Goal: Information Seeking & Learning: Learn about a topic

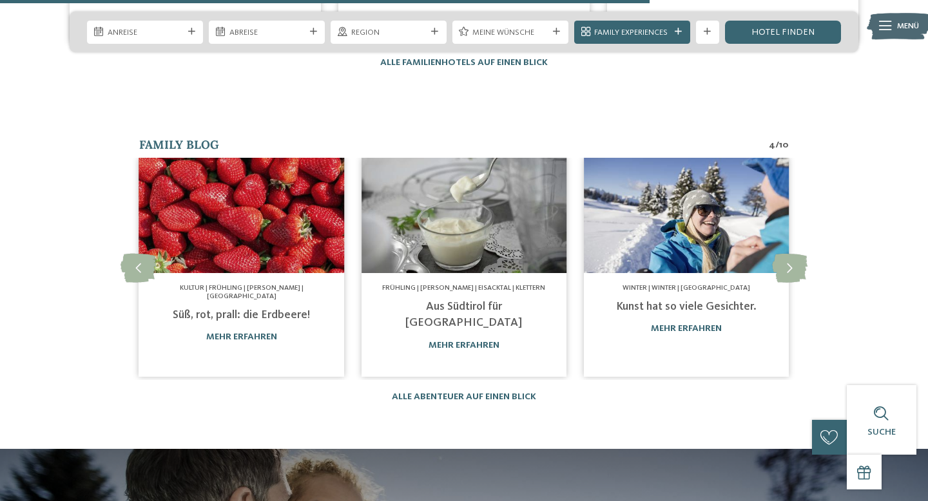
scroll to position [2126, 0]
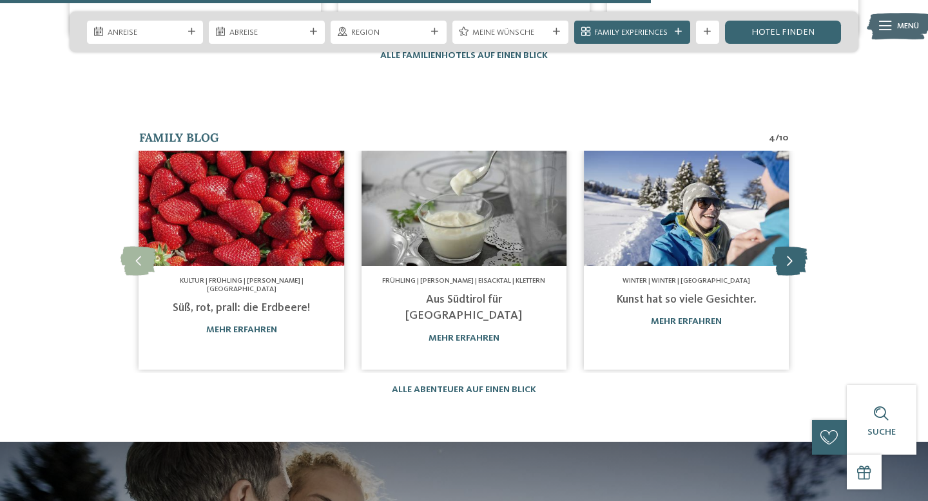
click at [793, 247] on icon at bounding box center [789, 261] width 35 height 29
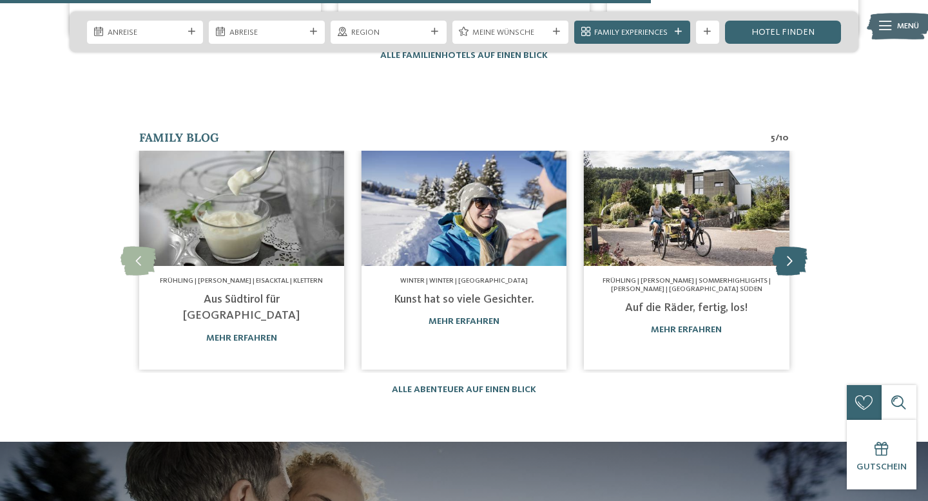
click at [793, 247] on icon at bounding box center [789, 261] width 35 height 29
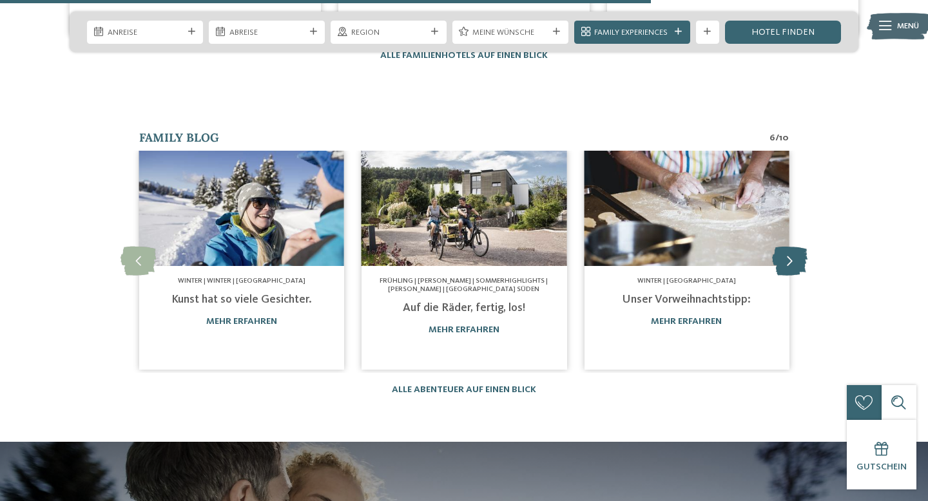
click at [793, 247] on icon at bounding box center [789, 261] width 35 height 29
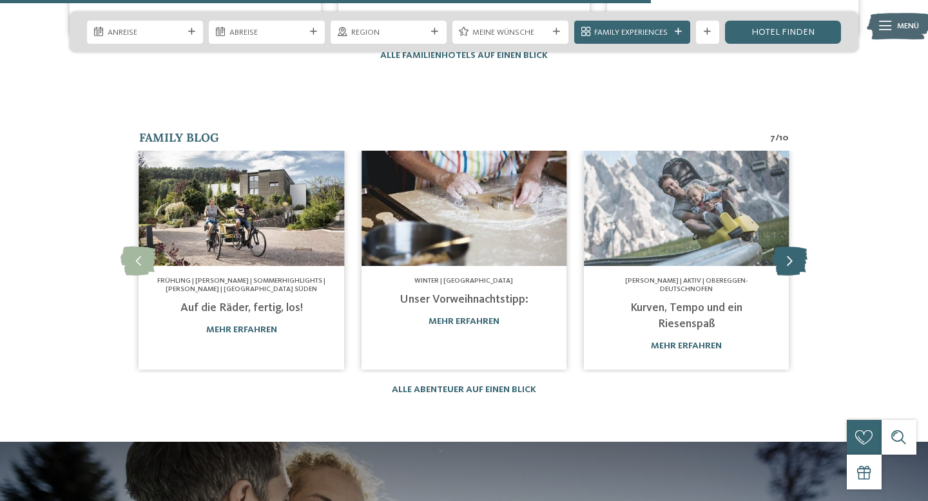
click at [793, 247] on icon at bounding box center [789, 261] width 35 height 29
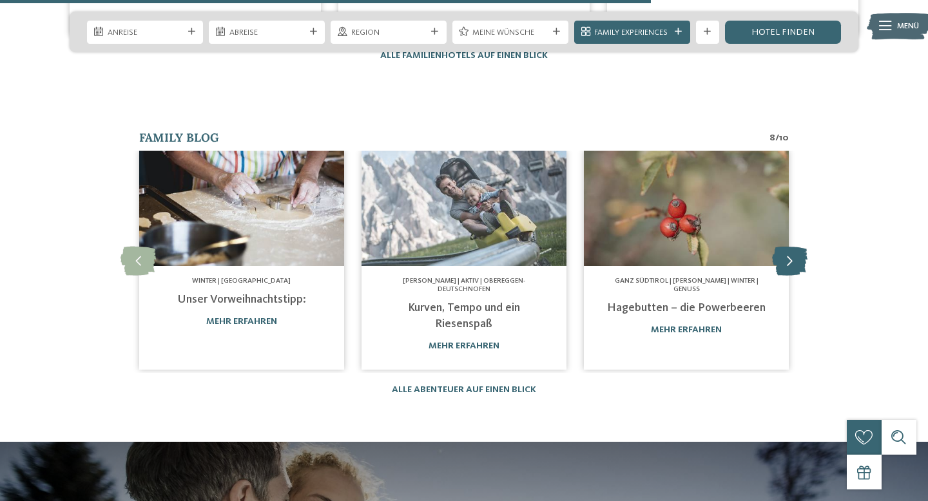
click at [793, 247] on icon at bounding box center [789, 261] width 35 height 29
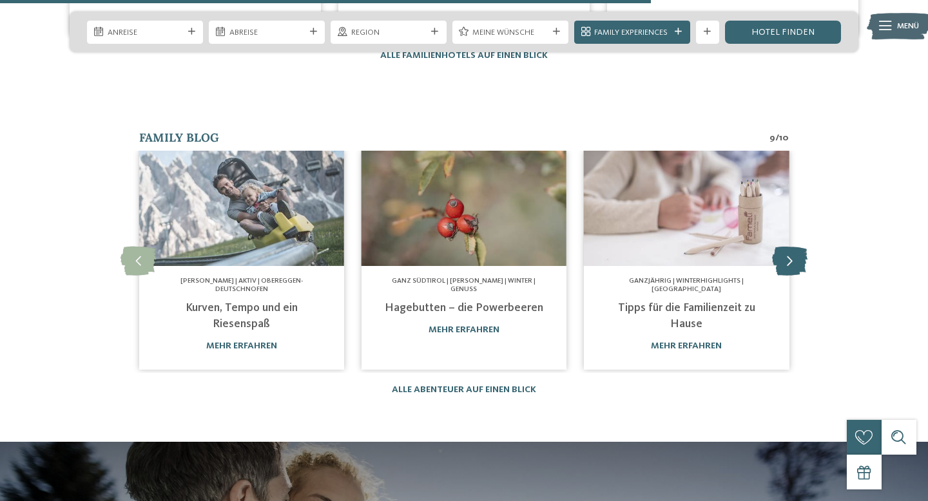
click at [793, 247] on icon at bounding box center [789, 261] width 35 height 29
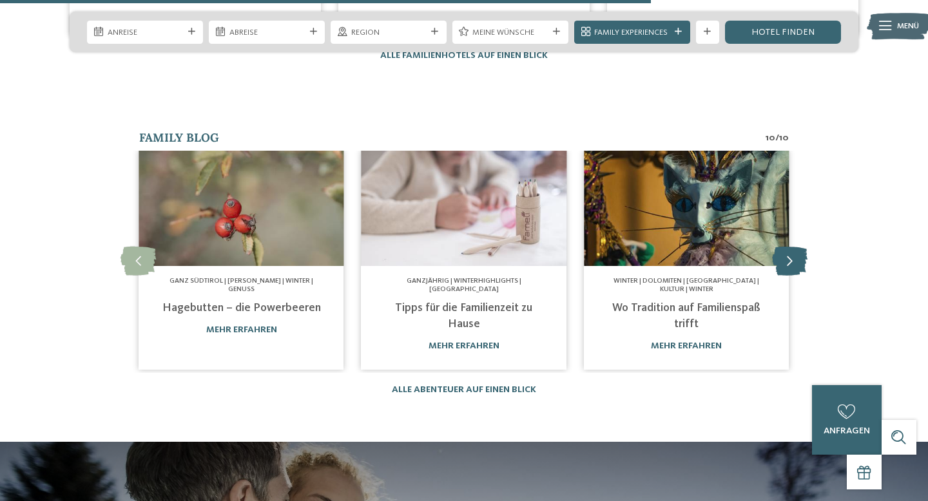
click at [793, 247] on icon at bounding box center [789, 261] width 35 height 29
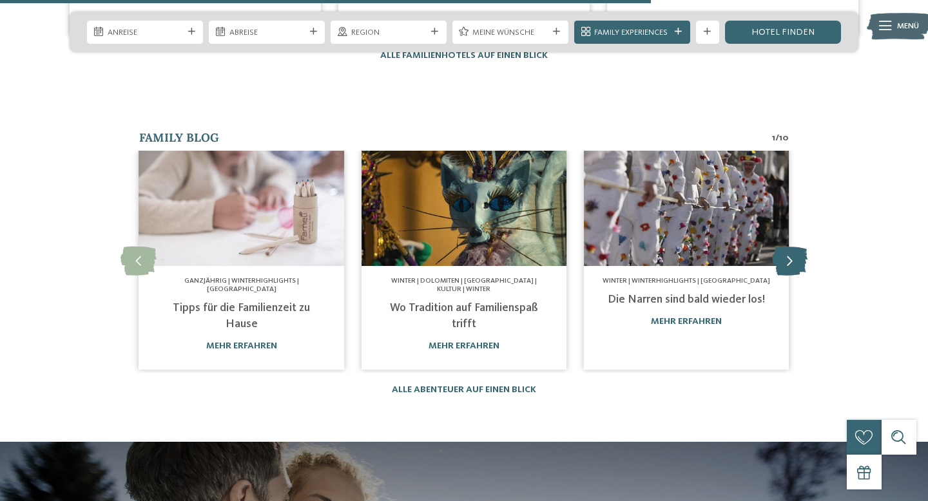
click at [793, 247] on icon at bounding box center [789, 261] width 35 height 29
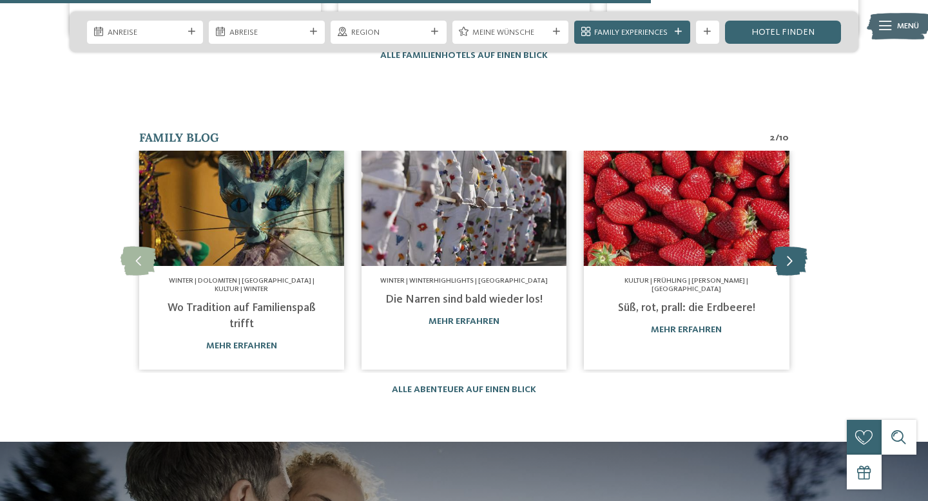
click at [793, 247] on icon at bounding box center [789, 261] width 35 height 29
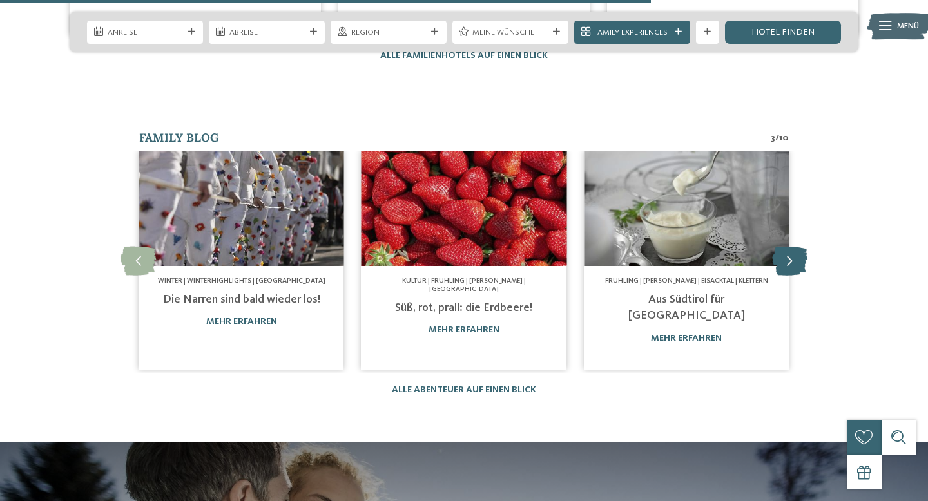
click at [793, 247] on icon at bounding box center [789, 261] width 35 height 29
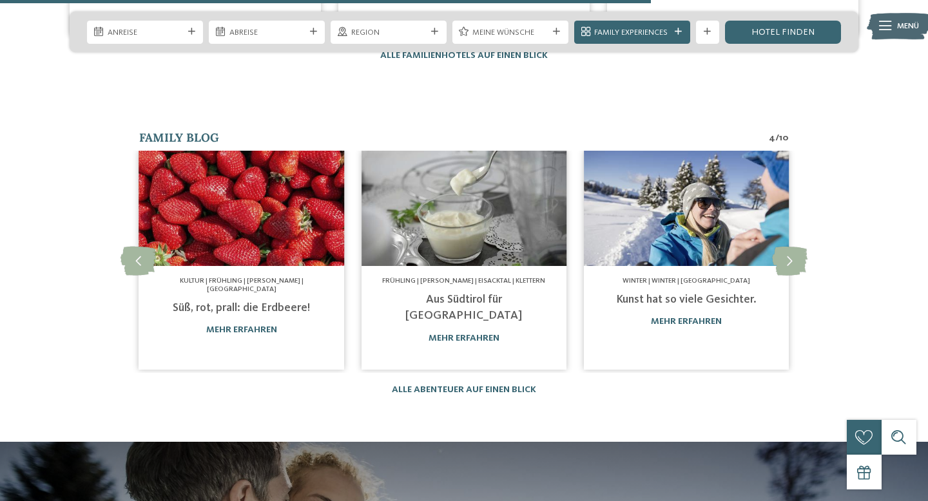
click at [262, 302] on link "Süß, rot, prall: die Erdbeere!" at bounding box center [241, 308] width 137 height 12
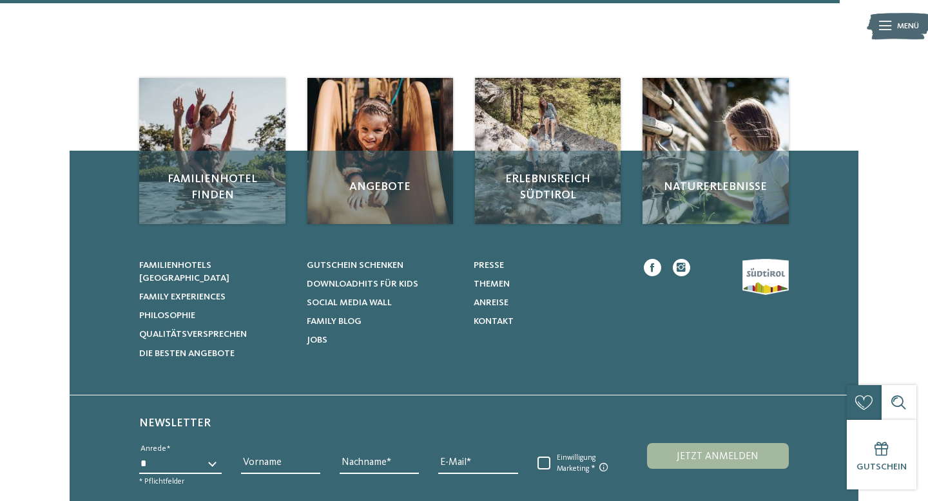
scroll to position [1039, 0]
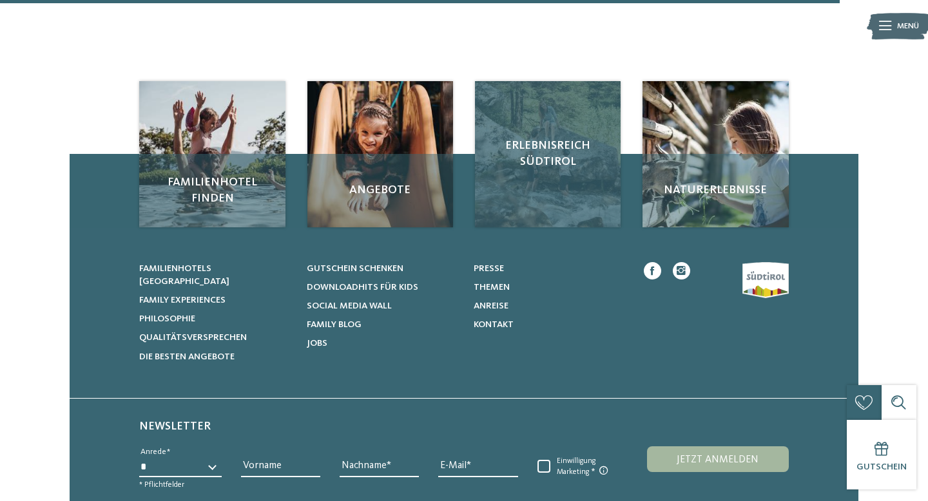
click at [547, 177] on div "Erlebnisreich Südtirol" at bounding box center [548, 154] width 146 height 146
click at [565, 159] on span "Erlebnisreich Südtirol" at bounding box center [548, 154] width 123 height 32
click at [563, 106] on div "Erlebnisreich Südtirol" at bounding box center [548, 154] width 146 height 146
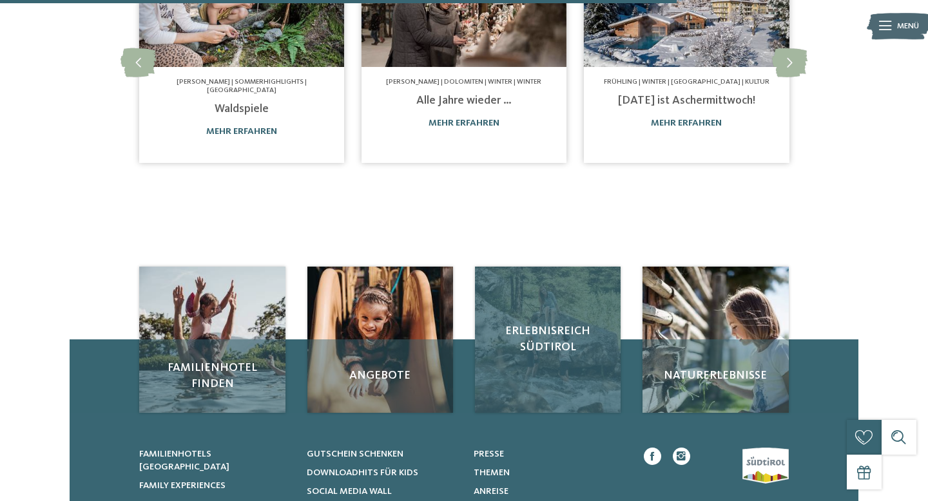
scroll to position [825, 0]
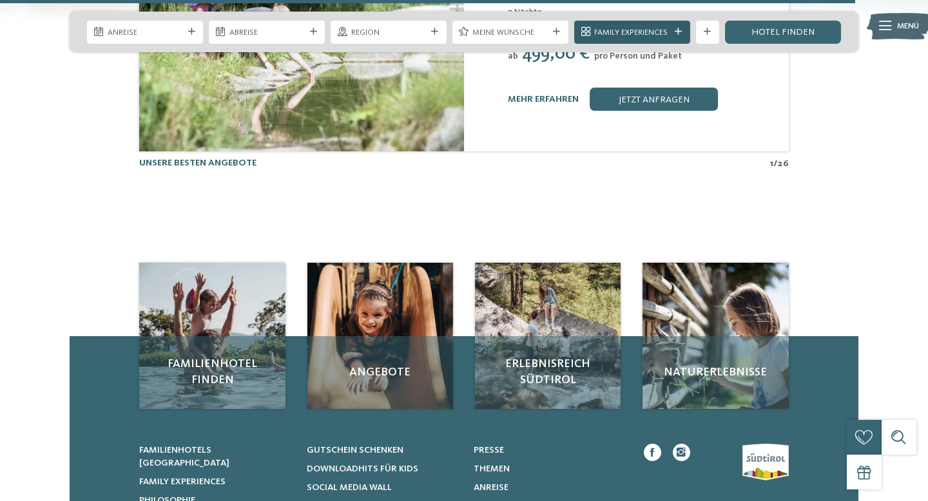
scroll to position [2811, 0]
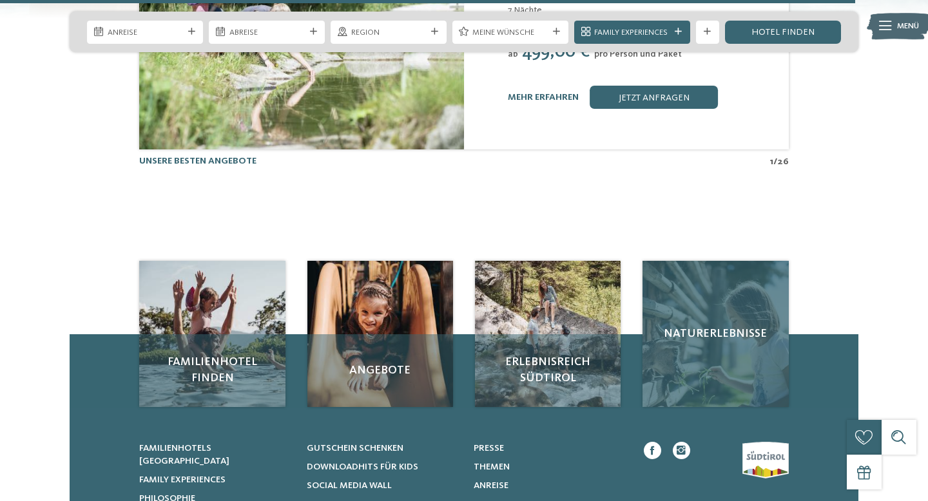
click at [686, 326] on span "Naturerlebnisse" at bounding box center [715, 334] width 123 height 16
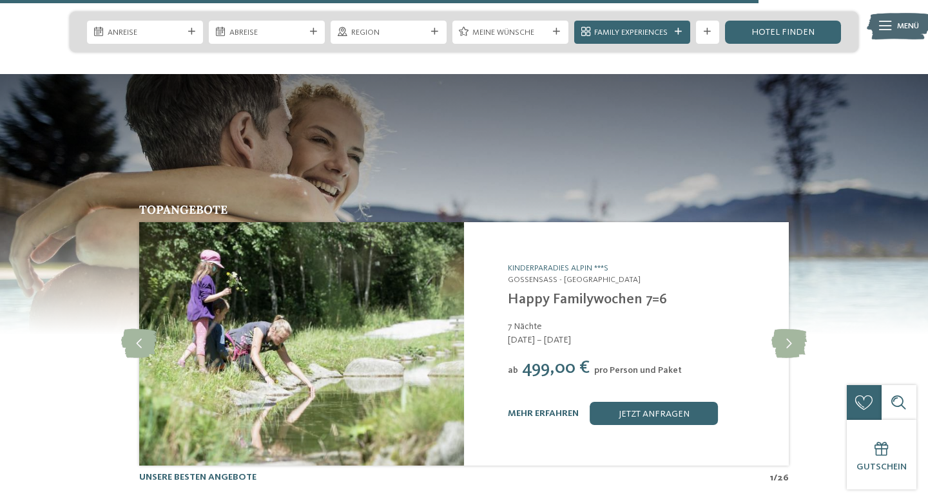
scroll to position [2492, 0]
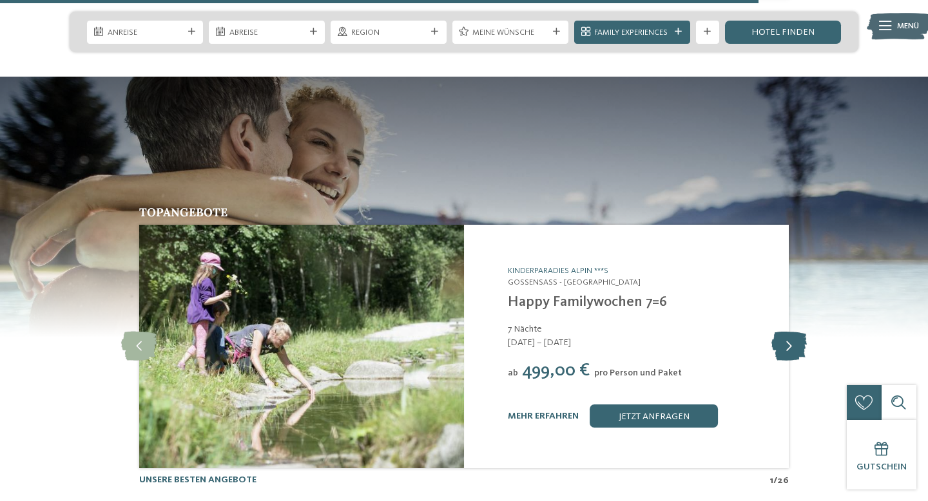
click at [792, 332] on icon at bounding box center [788, 346] width 35 height 29
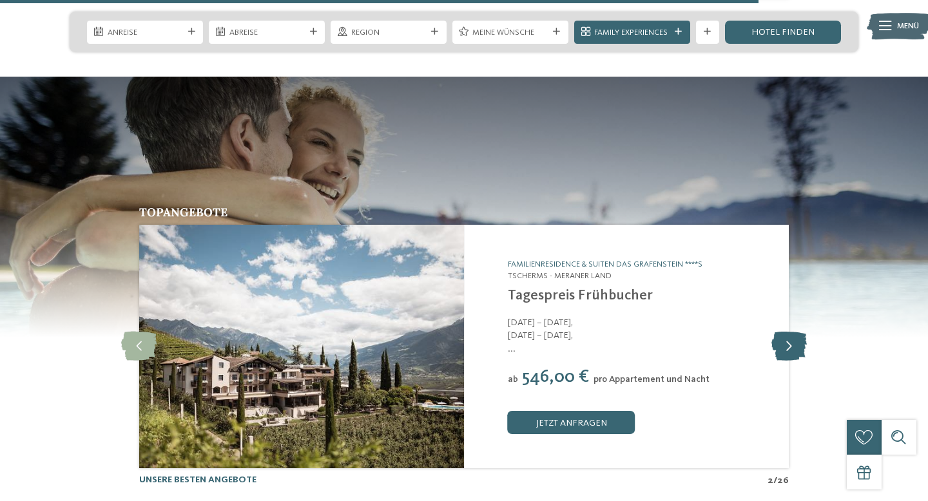
click at [792, 332] on icon at bounding box center [788, 346] width 35 height 29
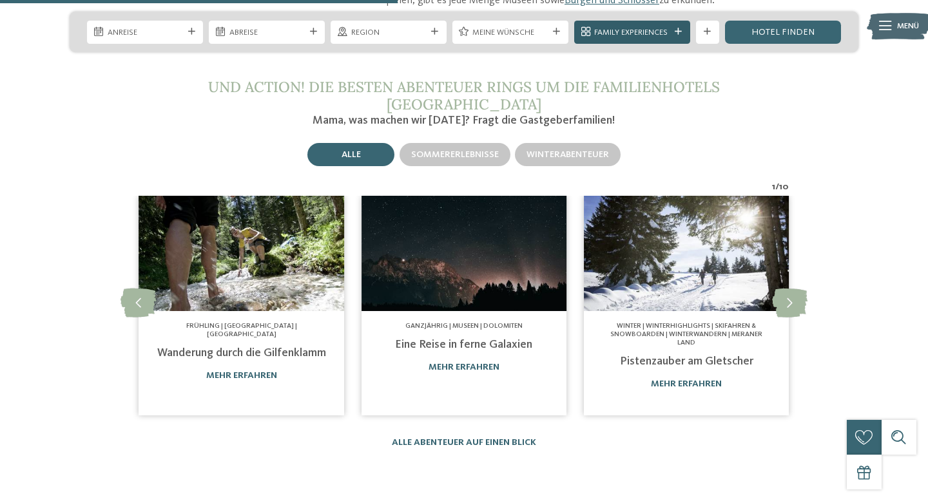
scroll to position [1457, 0]
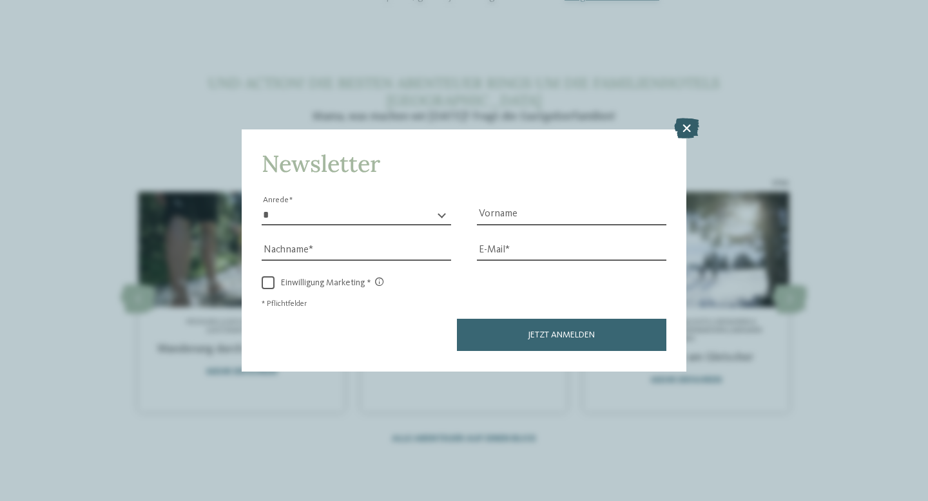
click at [679, 130] on icon at bounding box center [686, 129] width 25 height 21
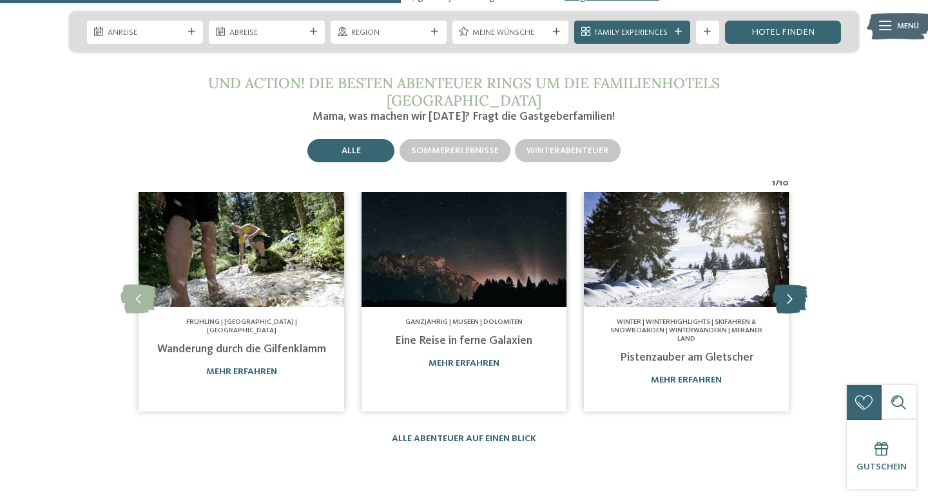
click at [793, 285] on icon at bounding box center [789, 299] width 35 height 29
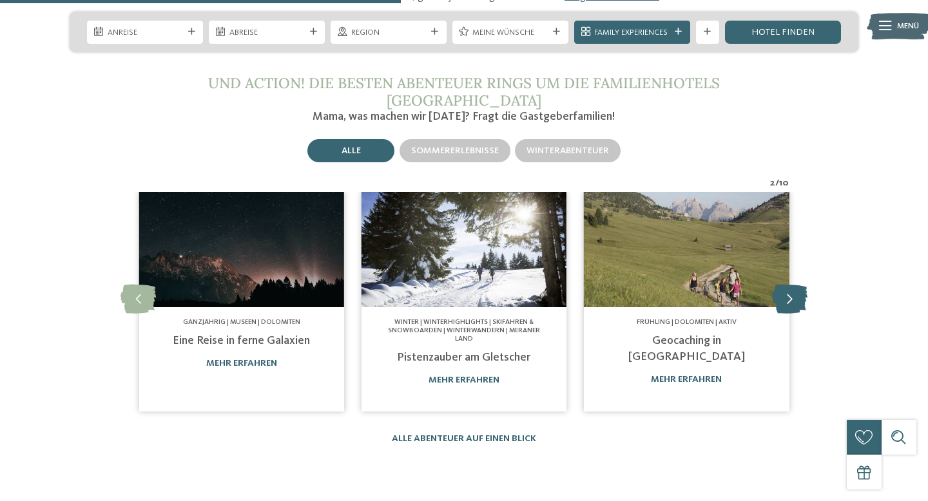
click at [793, 285] on icon at bounding box center [789, 299] width 35 height 29
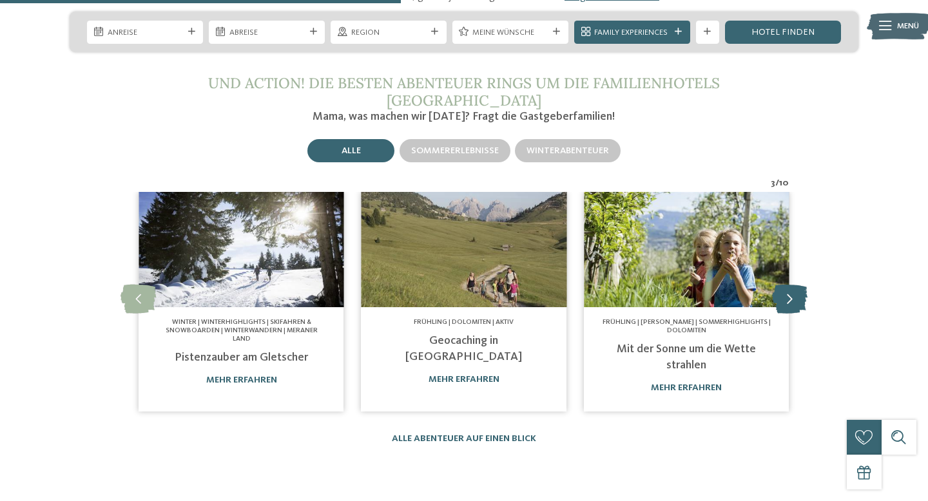
click at [793, 285] on icon at bounding box center [789, 299] width 35 height 29
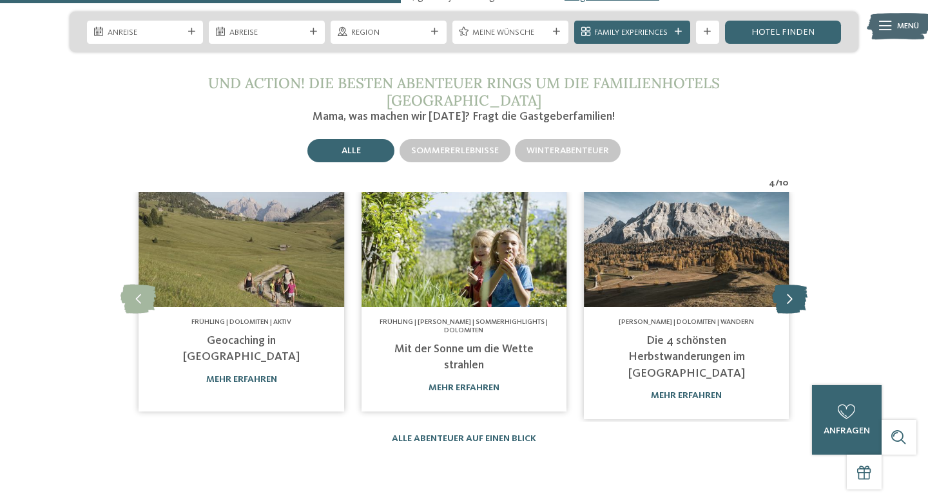
click at [793, 285] on icon at bounding box center [789, 299] width 35 height 29
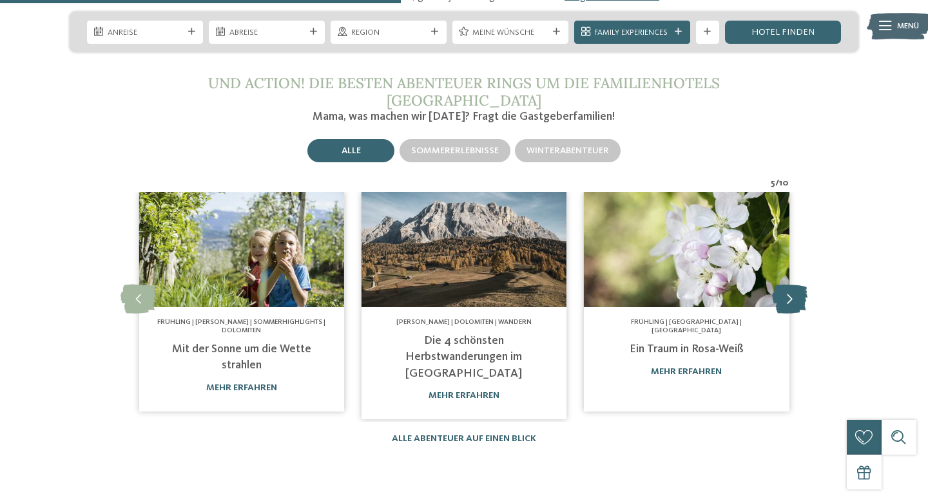
click at [793, 285] on icon at bounding box center [789, 299] width 35 height 29
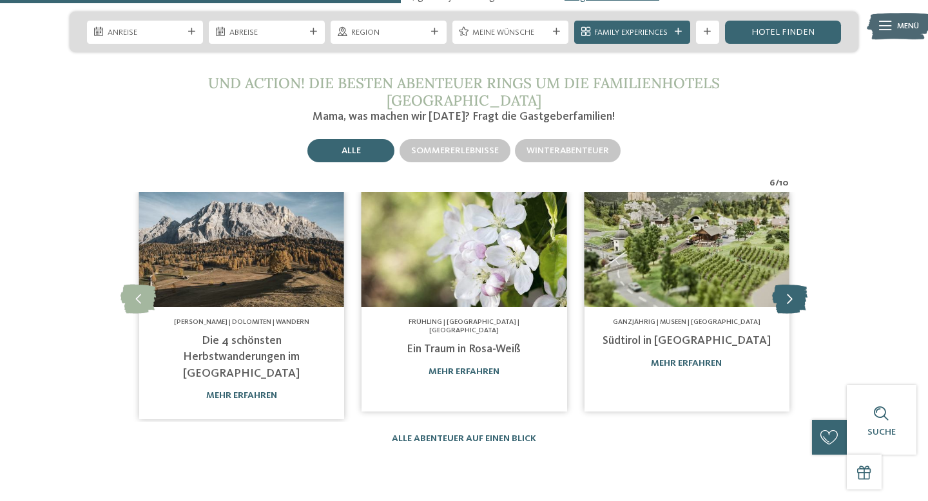
click at [793, 285] on icon at bounding box center [789, 299] width 35 height 29
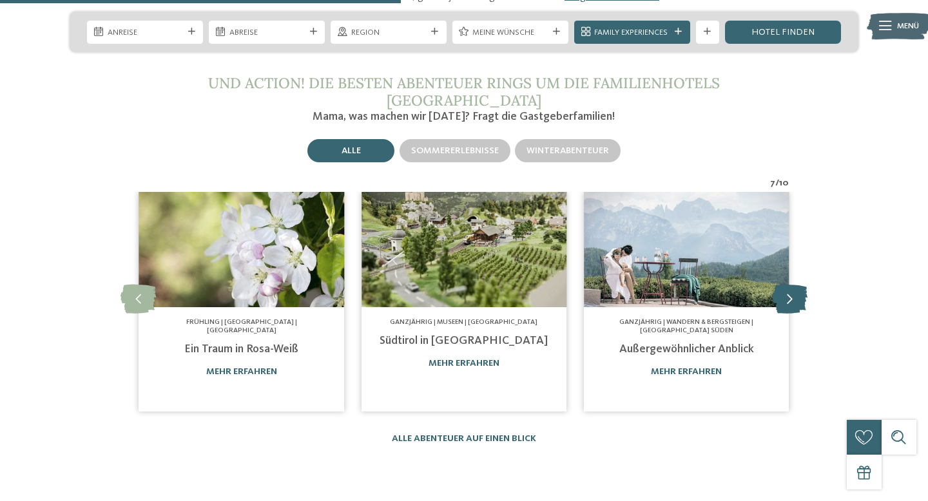
click at [793, 285] on icon at bounding box center [789, 299] width 35 height 29
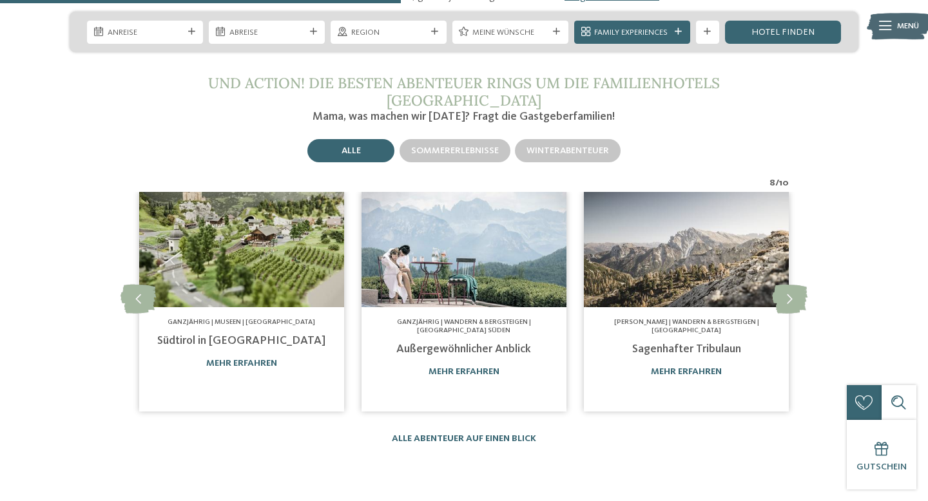
click at [716, 344] on link "Sagenhafter Tribulaun" at bounding box center [686, 350] width 109 height 12
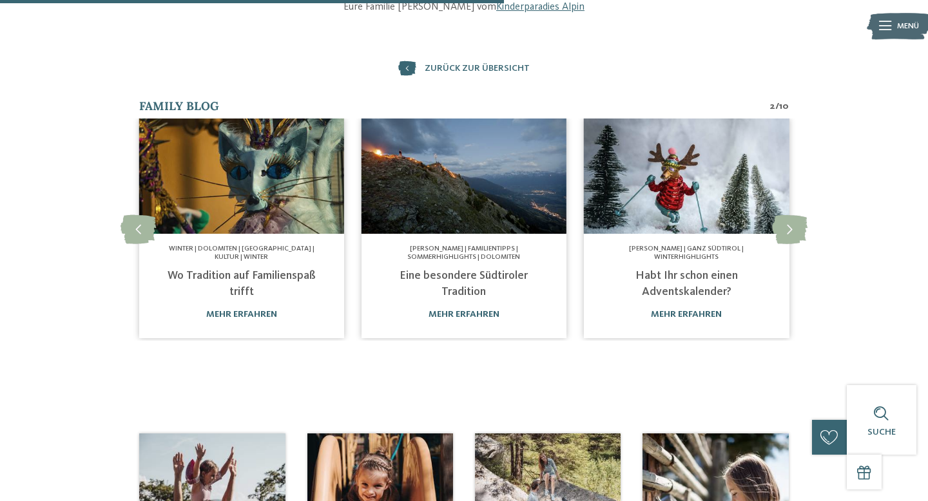
scroll to position [588, 0]
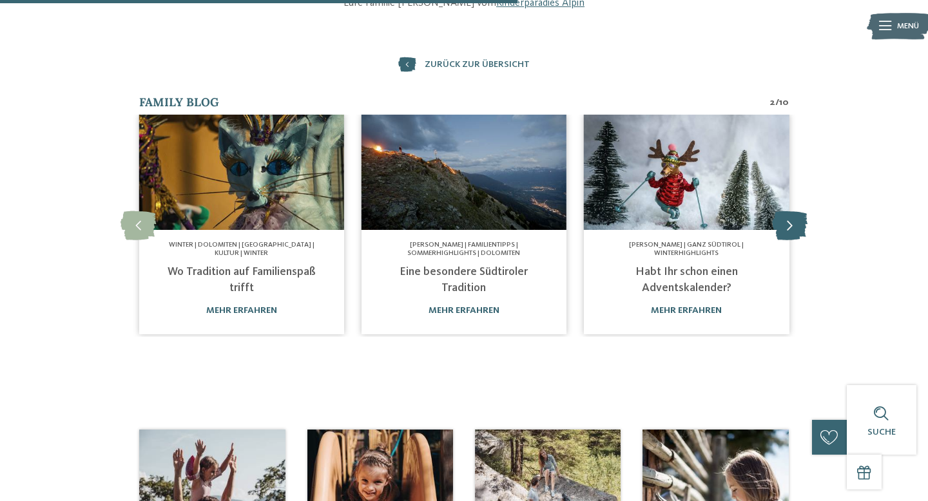
click at [786, 226] on icon at bounding box center [789, 225] width 35 height 29
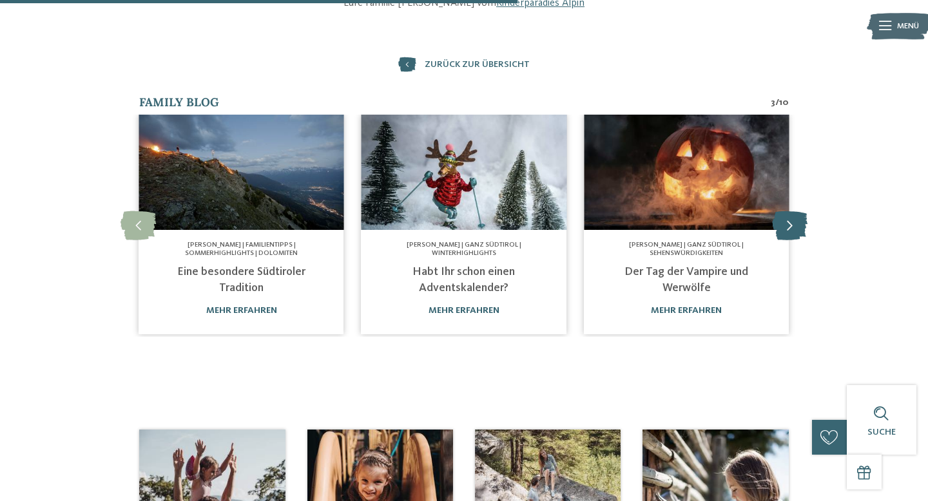
click at [786, 226] on icon at bounding box center [789, 225] width 35 height 29
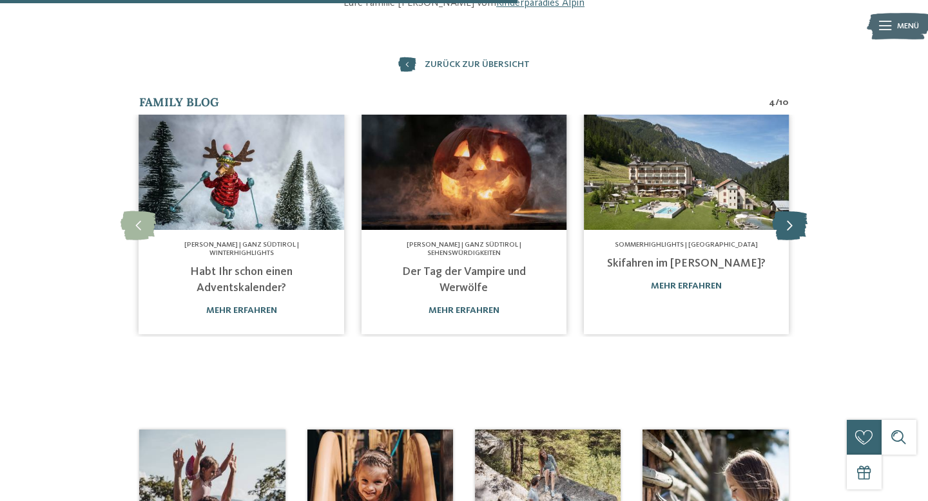
click at [786, 226] on icon at bounding box center [789, 225] width 35 height 29
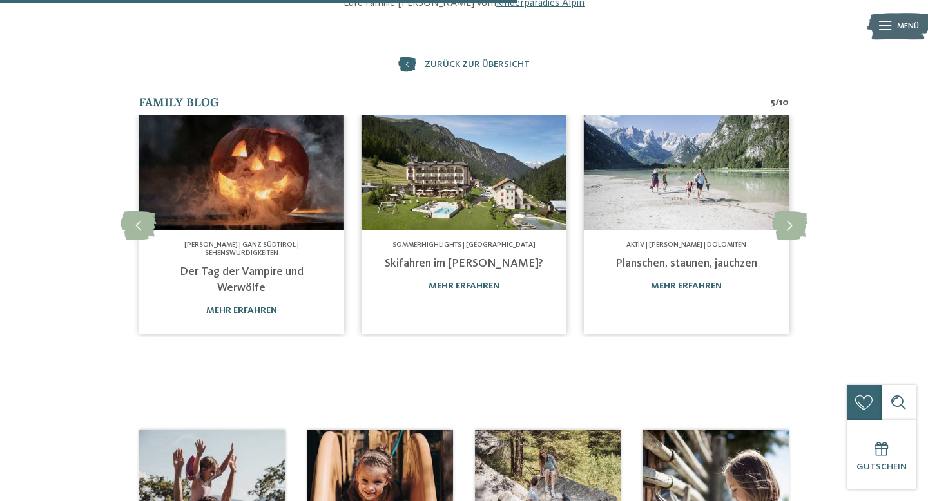
click at [262, 268] on link "Der Tag der Vampire und Werwölfe" at bounding box center [242, 280] width 124 height 28
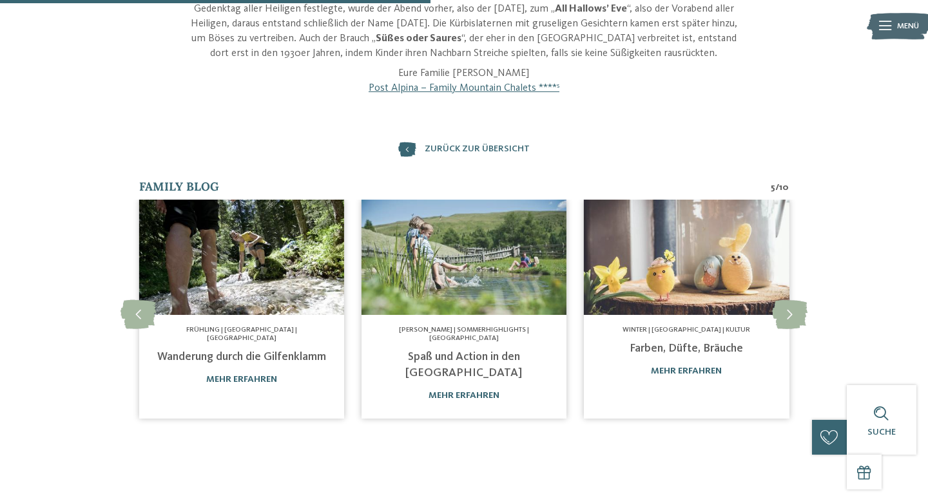
scroll to position [476, 0]
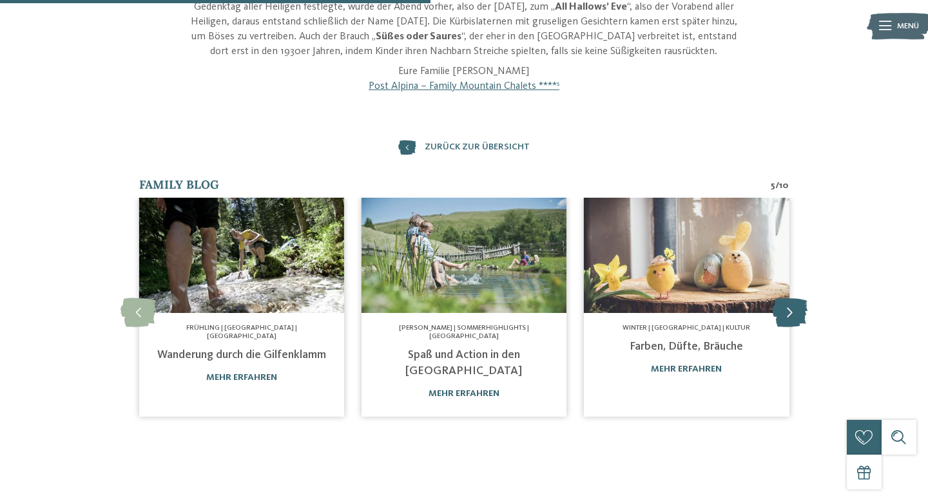
click at [794, 310] on icon at bounding box center [789, 312] width 35 height 29
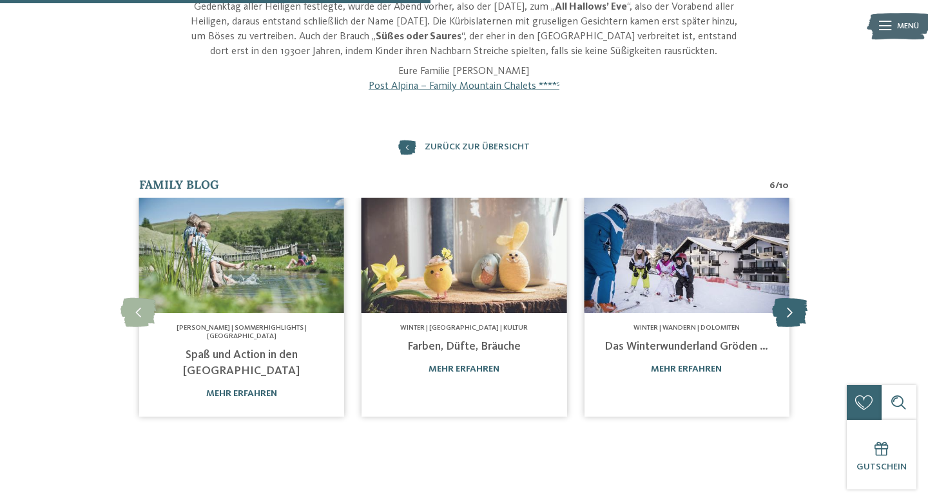
click at [794, 310] on icon at bounding box center [789, 312] width 35 height 29
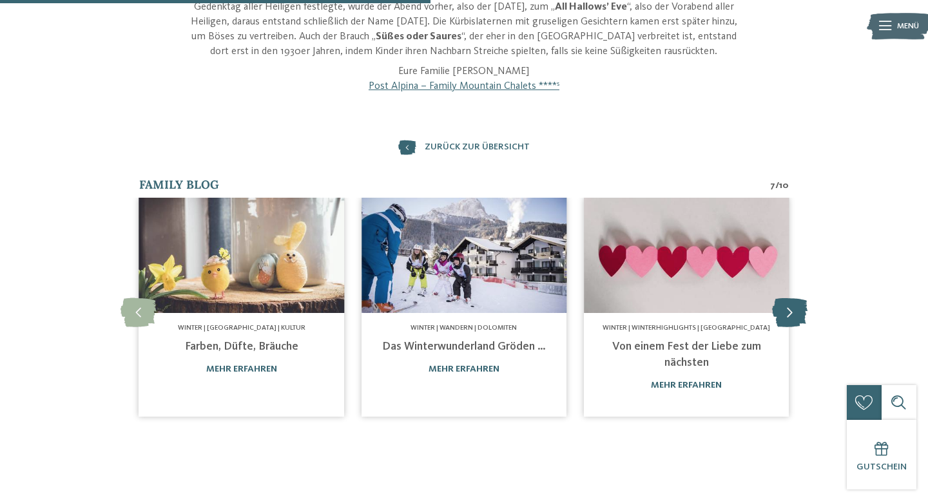
click at [794, 310] on icon at bounding box center [789, 312] width 35 height 29
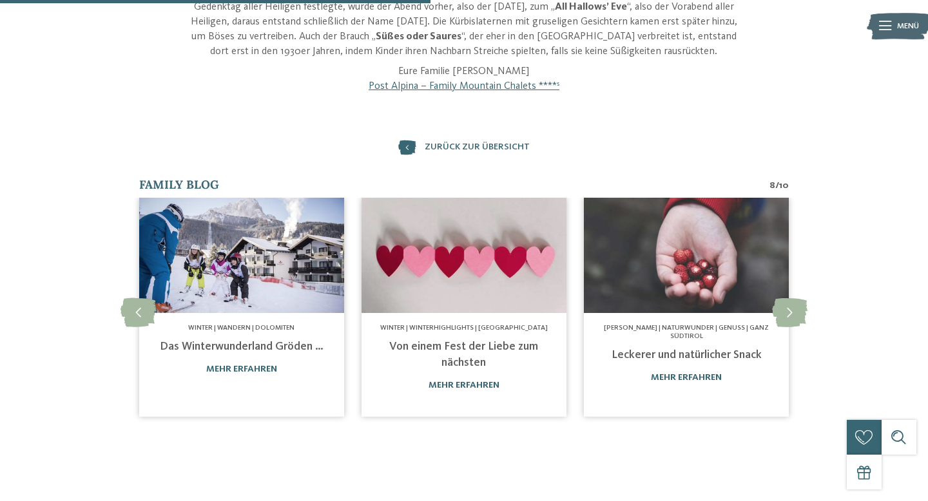
click at [671, 275] on img at bounding box center [686, 255] width 205 height 115
